Goal: Find contact information: Find contact information

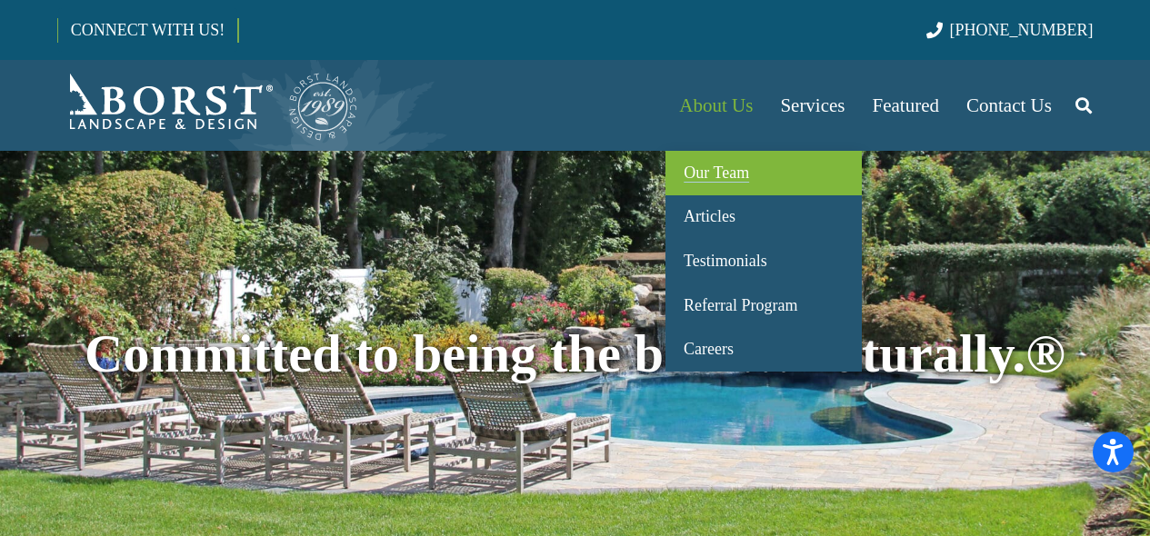
click at [700, 169] on span "Our Team" at bounding box center [715, 173] width 65 height 18
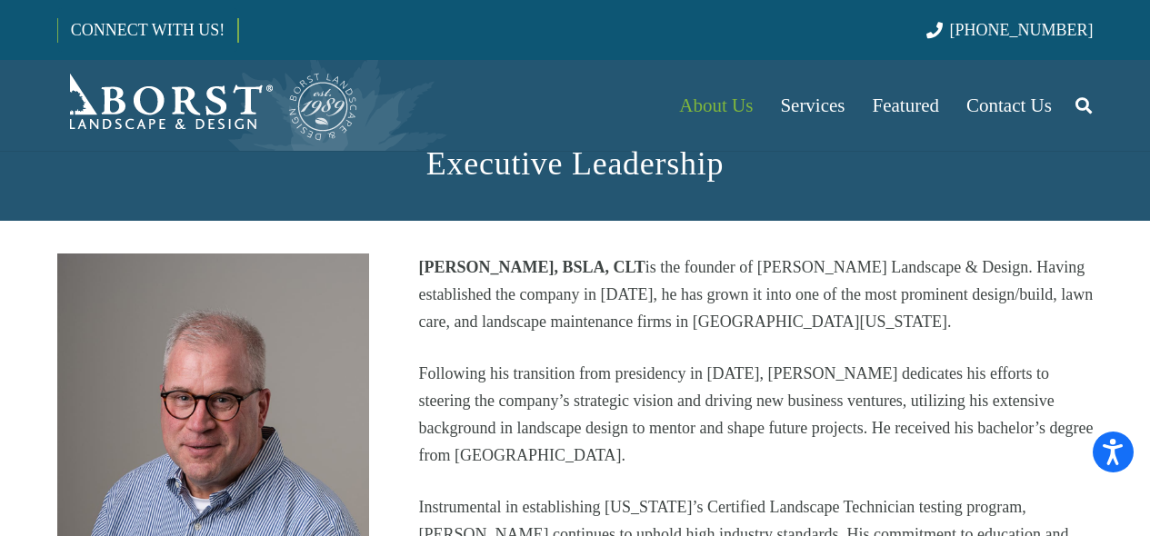
scroll to position [389, 0]
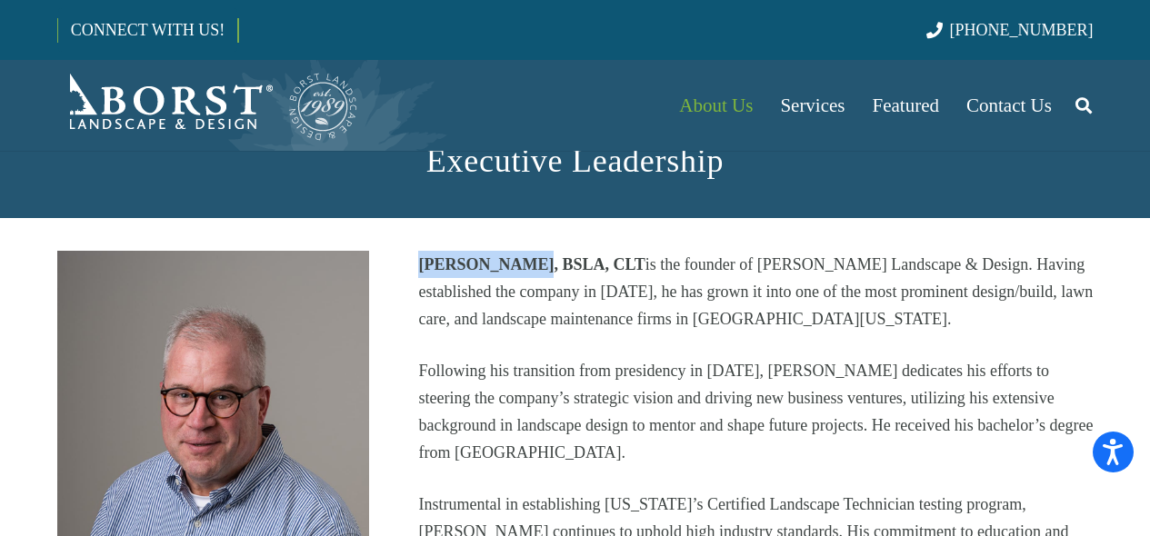
drag, startPoint x: 421, startPoint y: 263, endPoint x: 520, endPoint y: 252, distance: 99.7
click at [520, 252] on p "[PERSON_NAME], BSLA, CLT is the founder of [PERSON_NAME] Landscape & Design. Ha…" at bounding box center [755, 292] width 674 height 82
copy strong "[PERSON_NAME]"
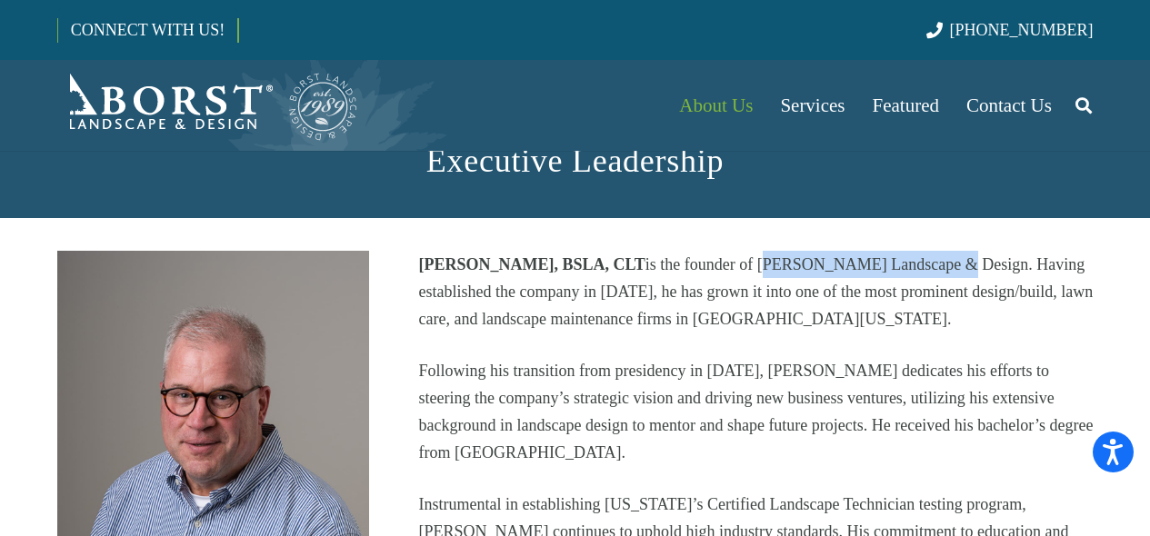
drag, startPoint x: 728, startPoint y: 261, endPoint x: 906, endPoint y: 253, distance: 178.3
click at [906, 253] on p "[PERSON_NAME], BSLA, CLT is the founder of [PERSON_NAME] Landscape & Design. Ha…" at bounding box center [755, 292] width 674 height 82
copy p "[PERSON_NAME] Landscape & Design"
click at [1011, 104] on span "Contact Us" at bounding box center [1008, 106] width 85 height 22
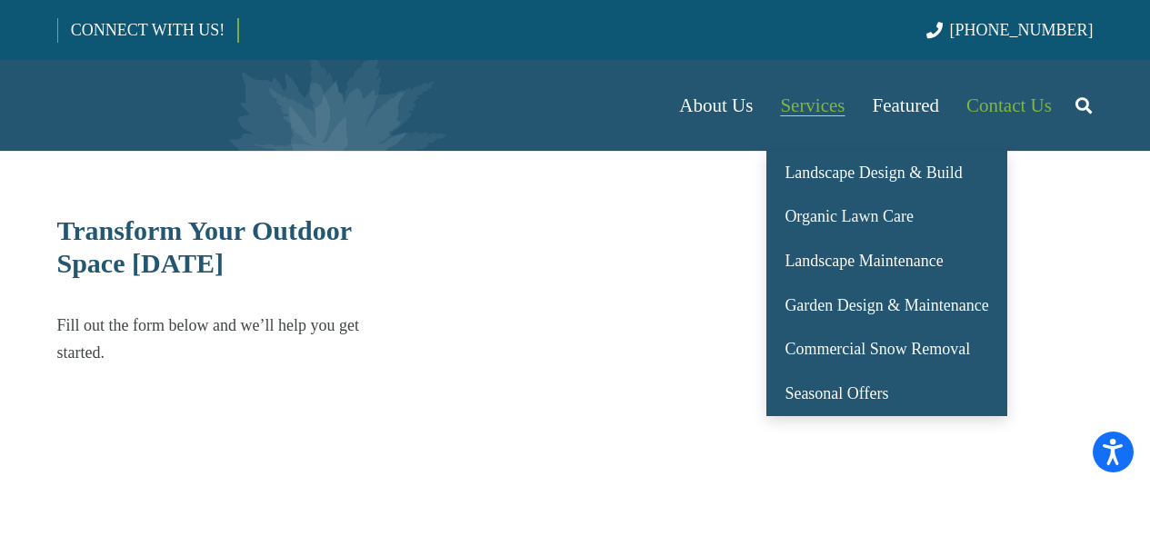
select select "******"
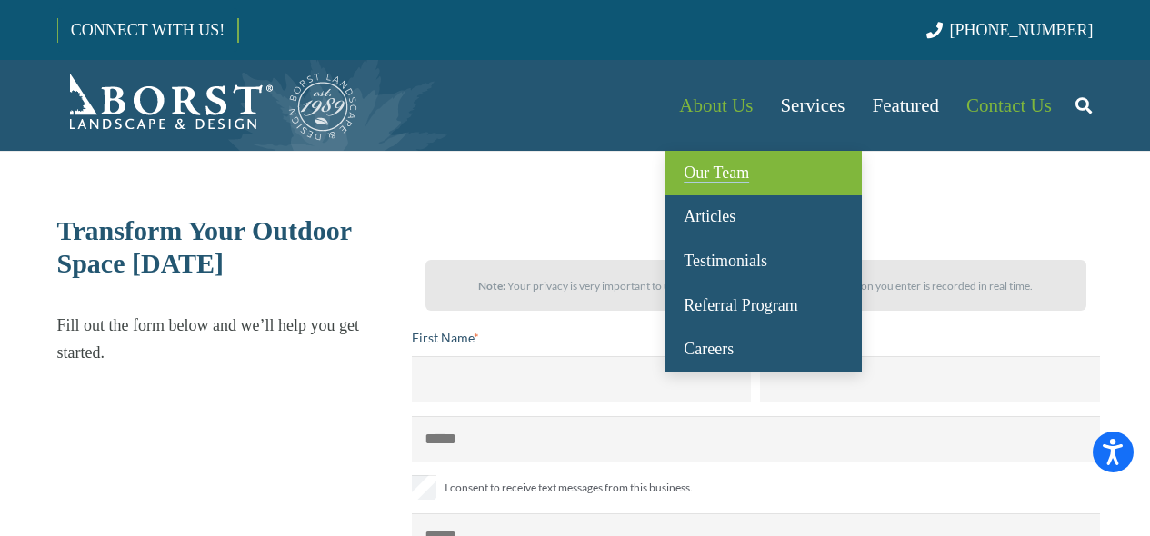
click at [707, 171] on span "Our Team" at bounding box center [715, 173] width 65 height 18
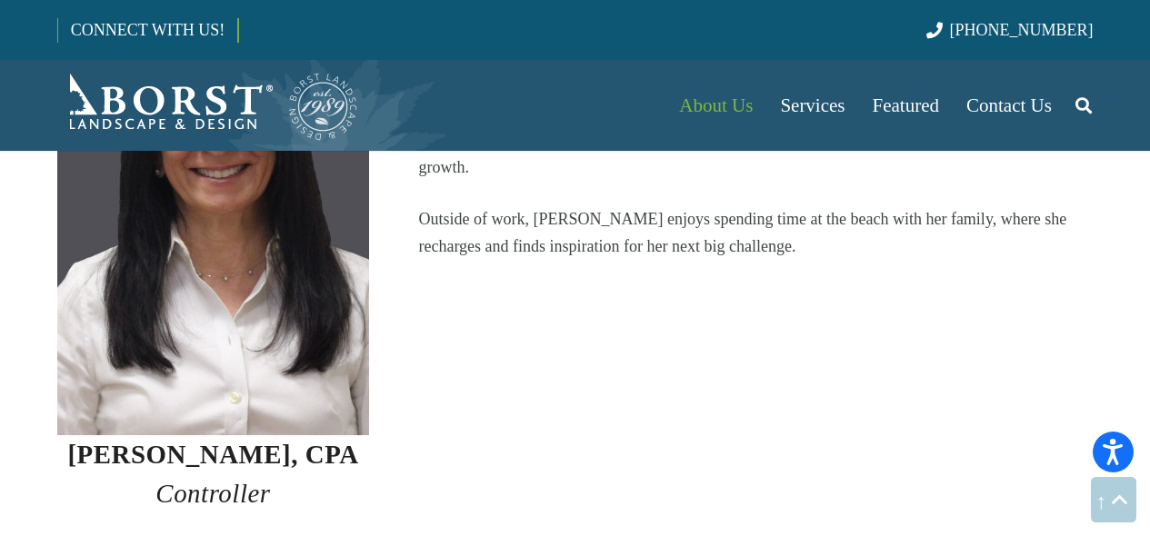
scroll to position [2096, 0]
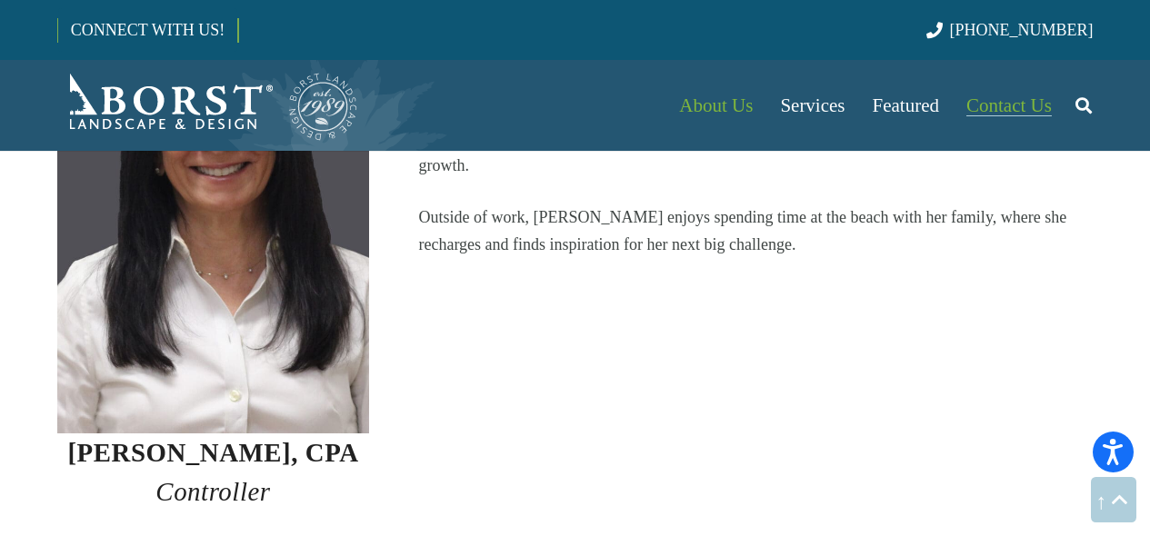
click at [983, 105] on span "Contact Us" at bounding box center [1008, 106] width 85 height 22
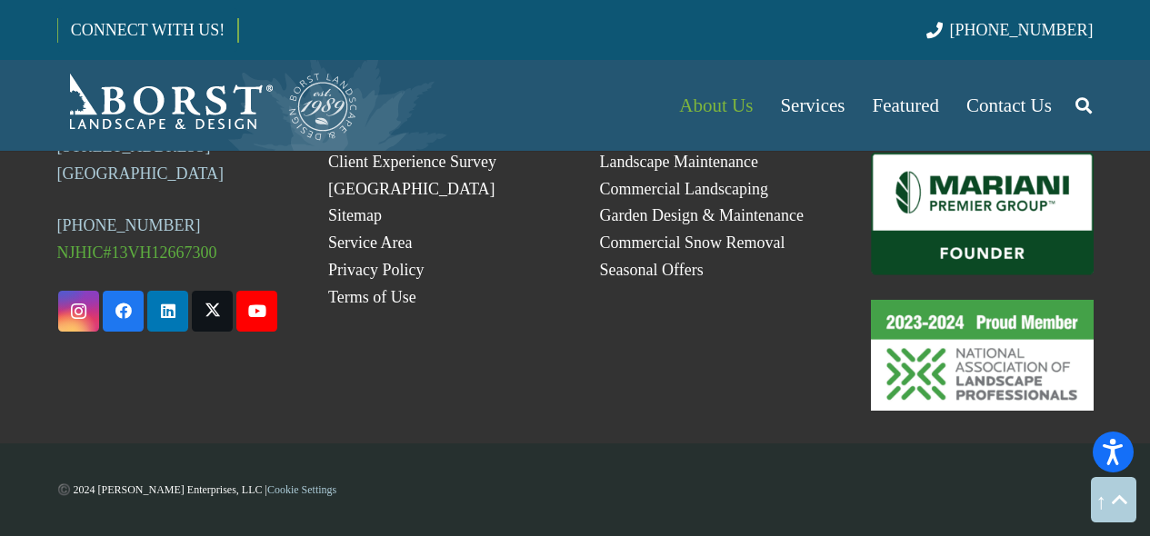
scroll to position [7995, 0]
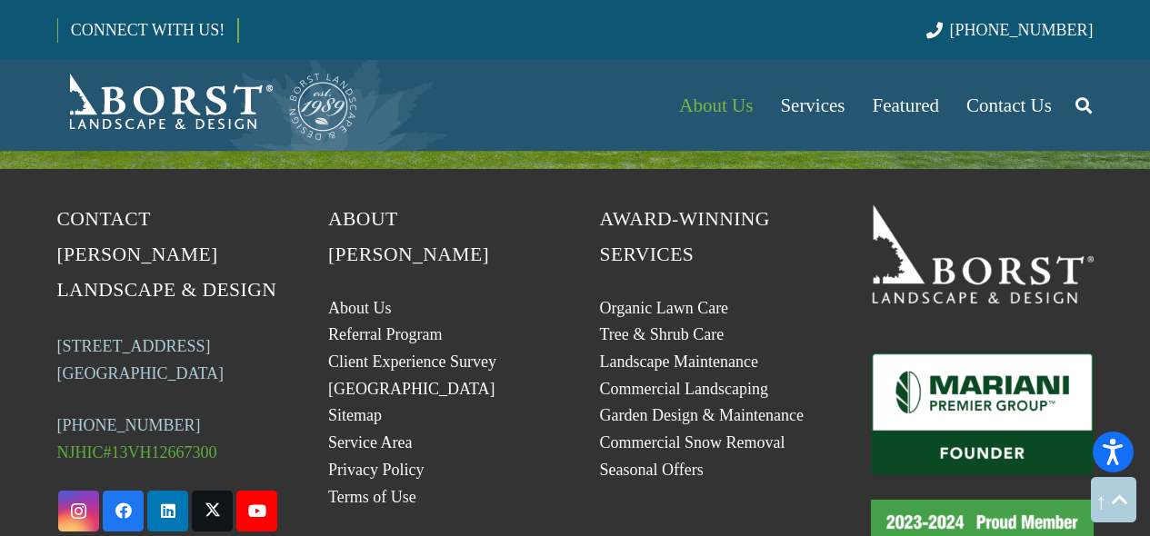
click at [122, 443] on span "NJHIC#13VH12667300" at bounding box center [137, 452] width 160 height 18
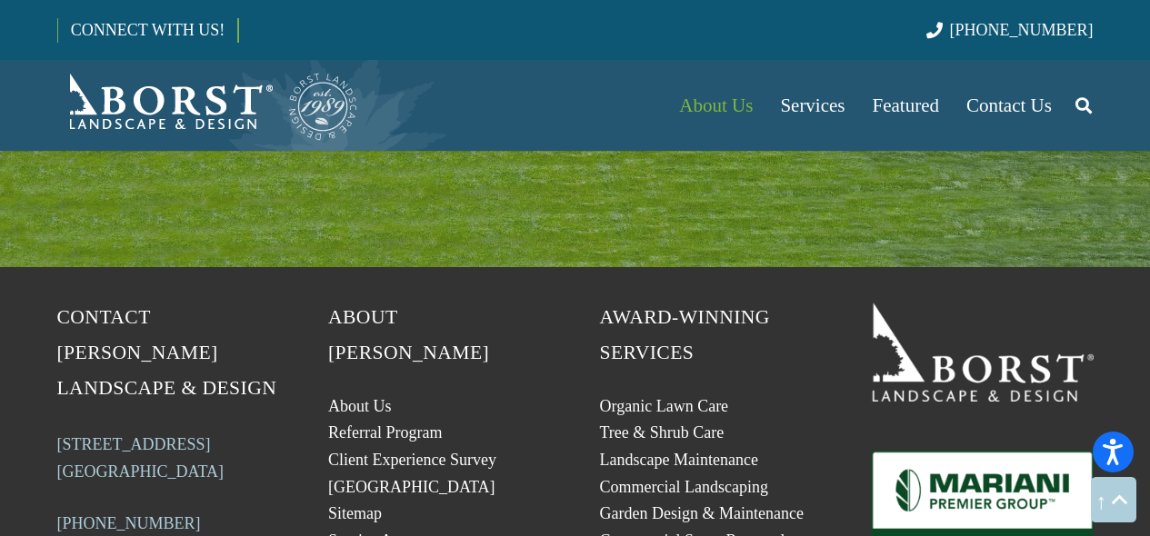
scroll to position [7896, 0]
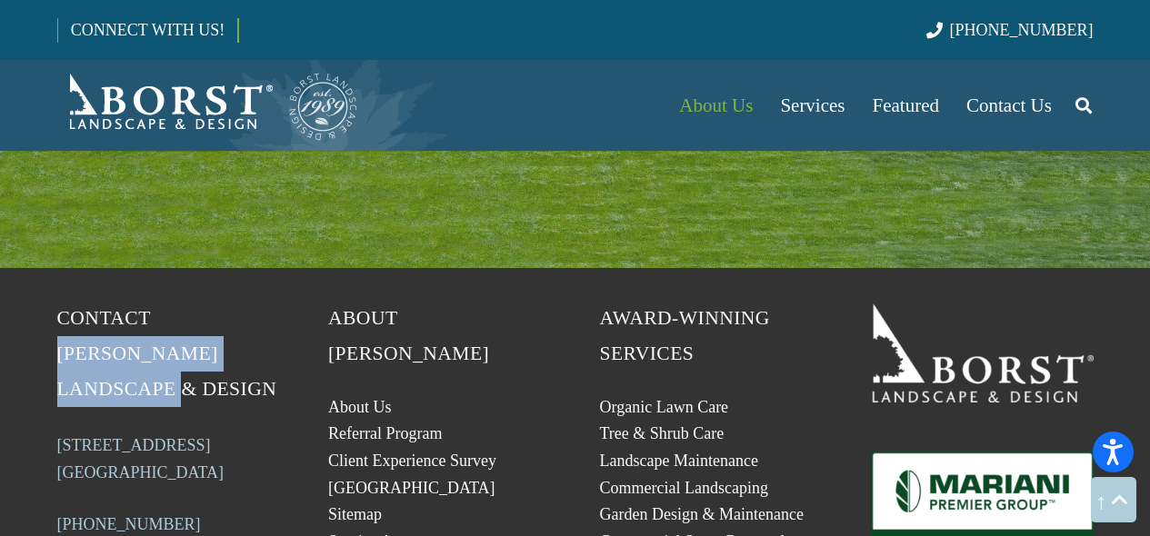
drag, startPoint x: 154, startPoint y: 277, endPoint x: 276, endPoint y: 303, distance: 124.4
click at [276, 303] on h5 "Contact [PERSON_NAME] Landscape & Design" at bounding box center [168, 354] width 223 height 106
copy span "[PERSON_NAME] Landscape & Design"
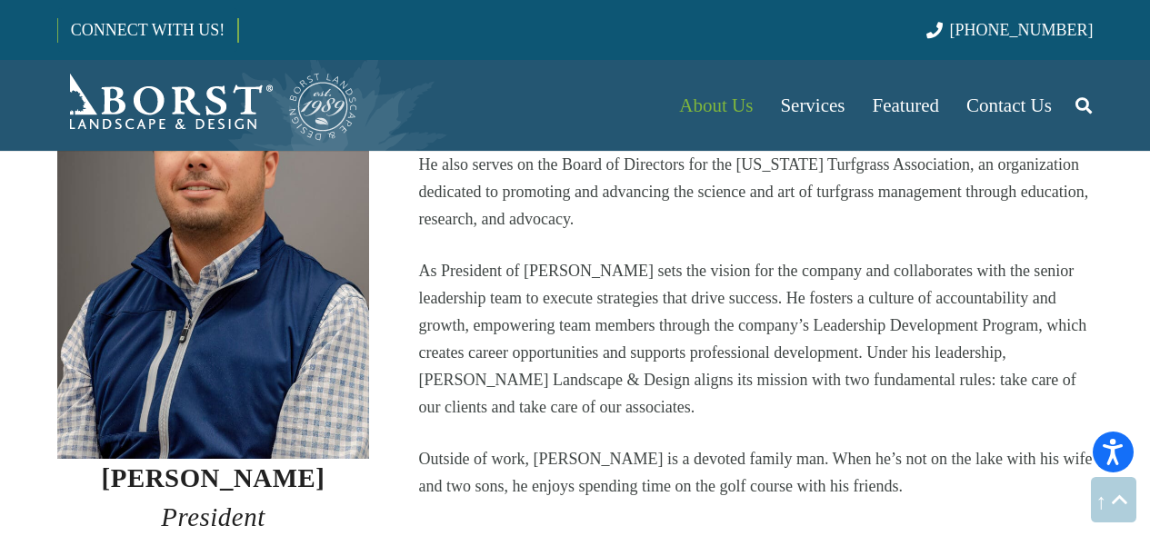
scroll to position [1393, 0]
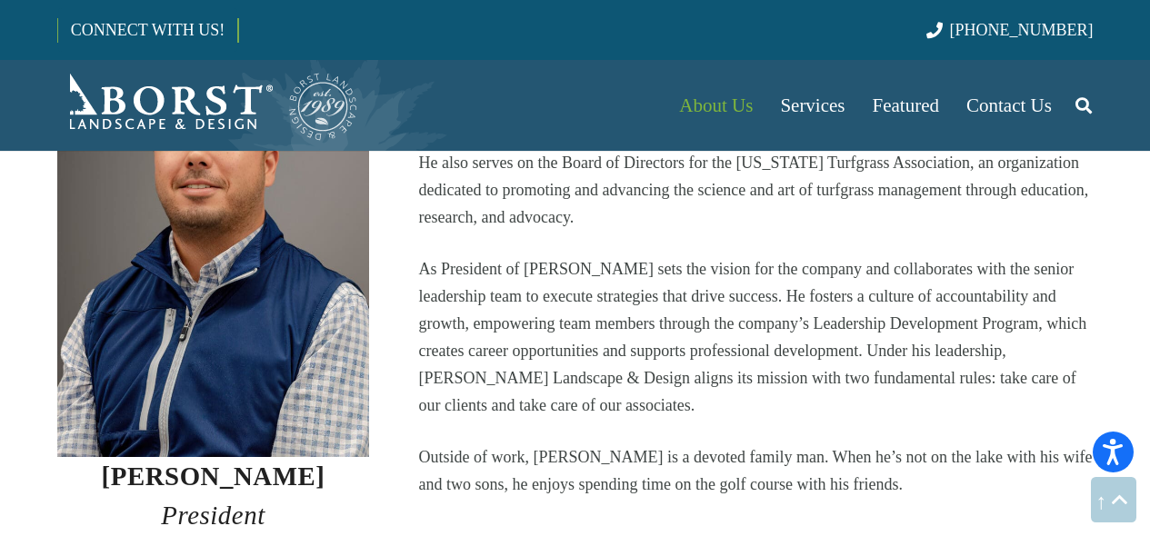
drag, startPoint x: 330, startPoint y: 436, endPoint x: 113, endPoint y: 444, distance: 217.3
click at [113, 457] on h3 "Dominick Capone President" at bounding box center [213, 496] width 313 height 78
copy strong "[PERSON_NAME]"
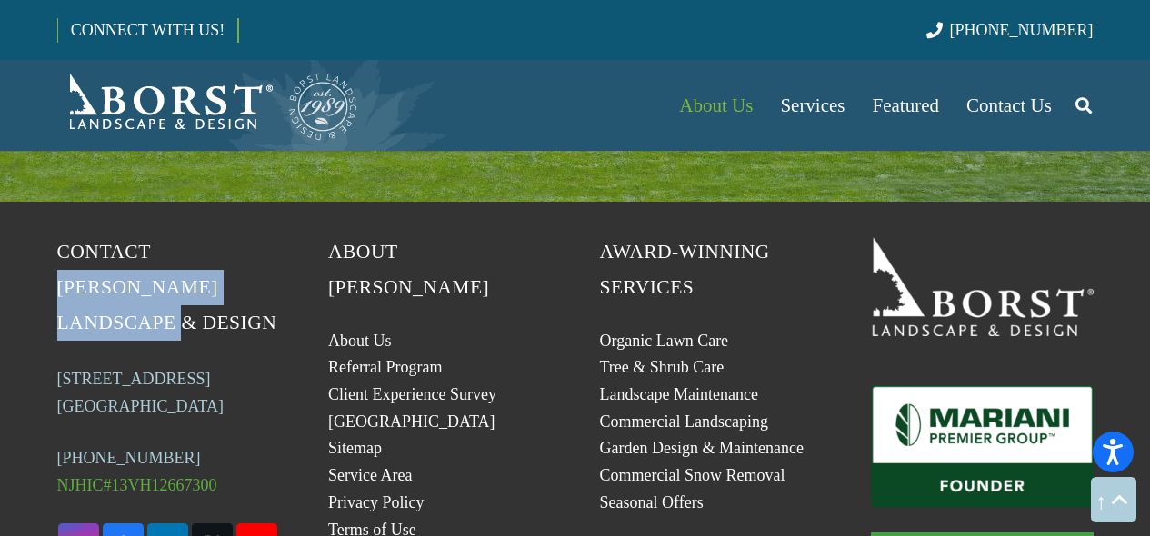
scroll to position [7959, 0]
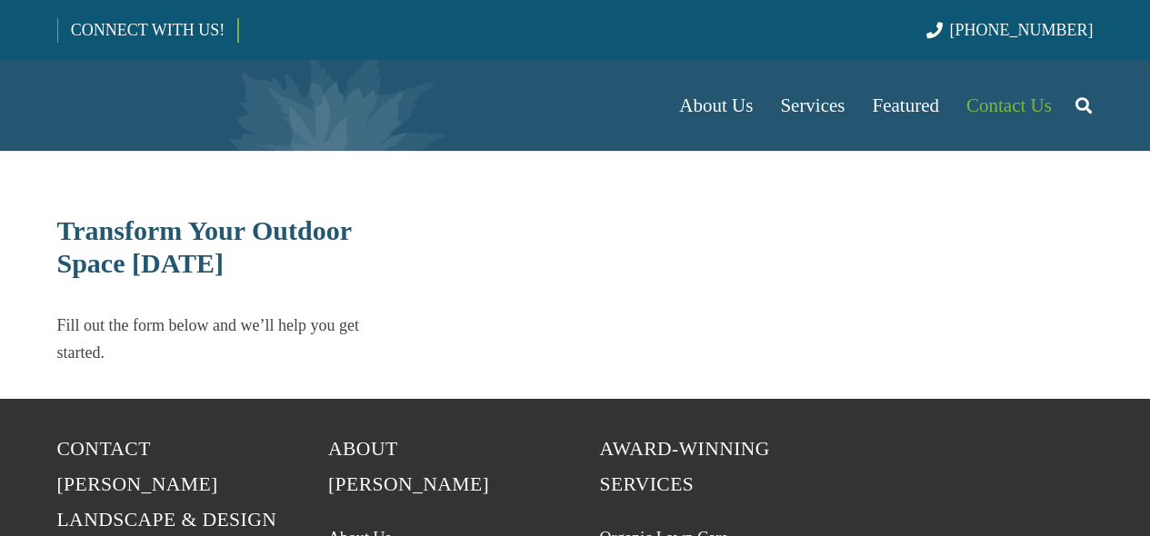
select select "******"
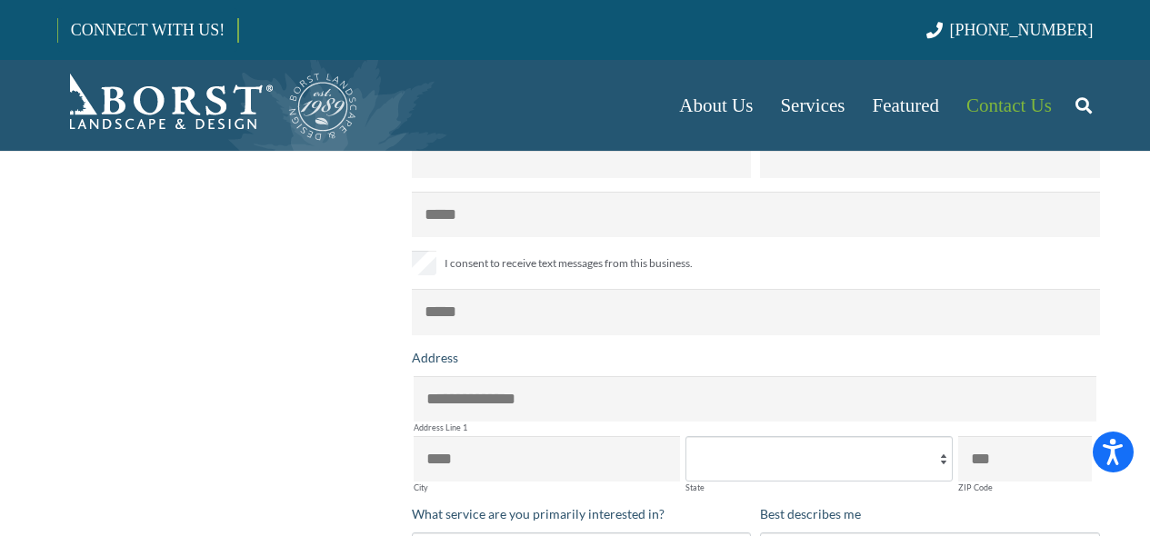
scroll to position [232, 0]
